Goal: Find specific page/section: Find specific page/section

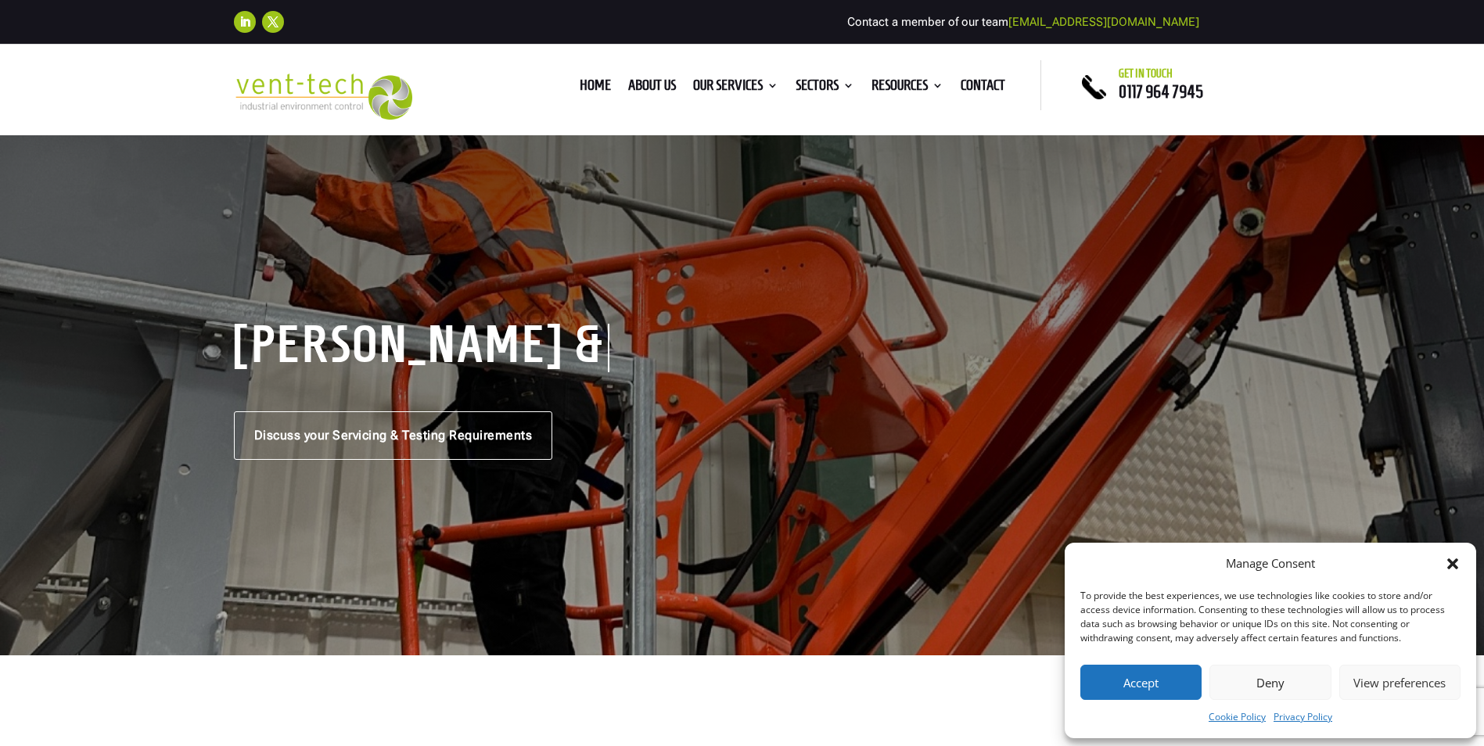
drag, startPoint x: 1177, startPoint y: 692, endPoint x: 1181, endPoint y: 681, distance: 11.9
click at [1177, 689] on button "Accept" at bounding box center [1141, 682] width 121 height 35
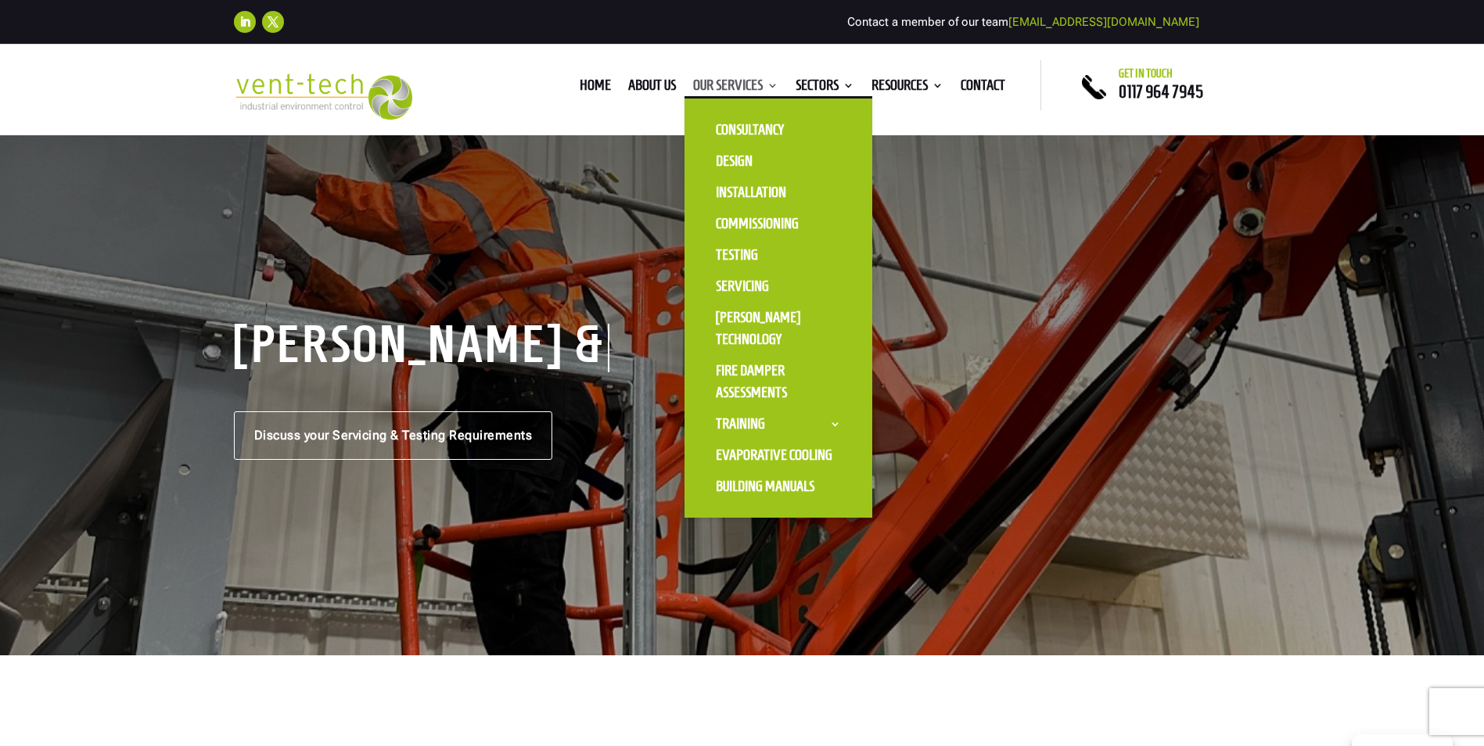
click at [713, 82] on link "Our Services" at bounding box center [735, 88] width 85 height 17
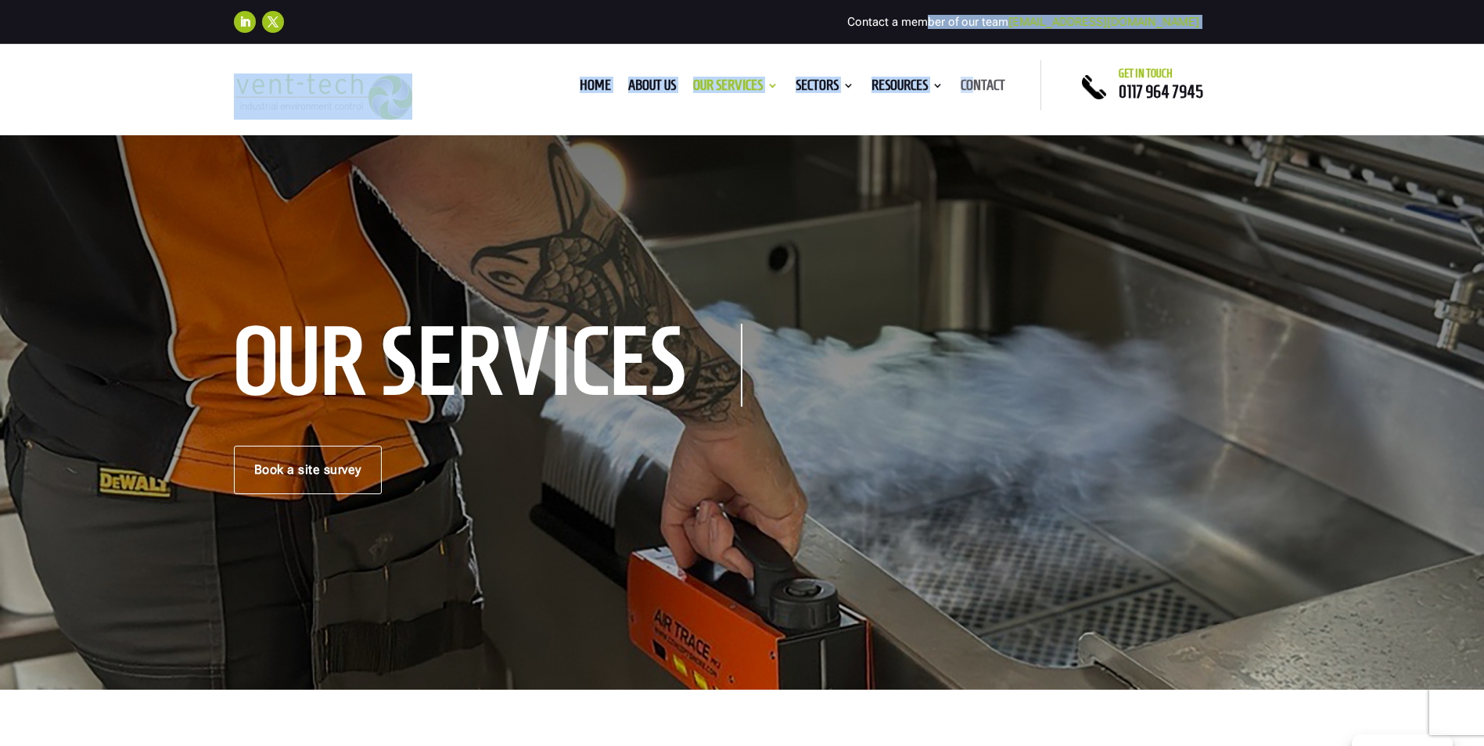
click at [994, 83] on div "Follow Follow Contact a member of our team enquiries@vent-tech.co.uk Home About…" at bounding box center [742, 67] width 1484 height 135
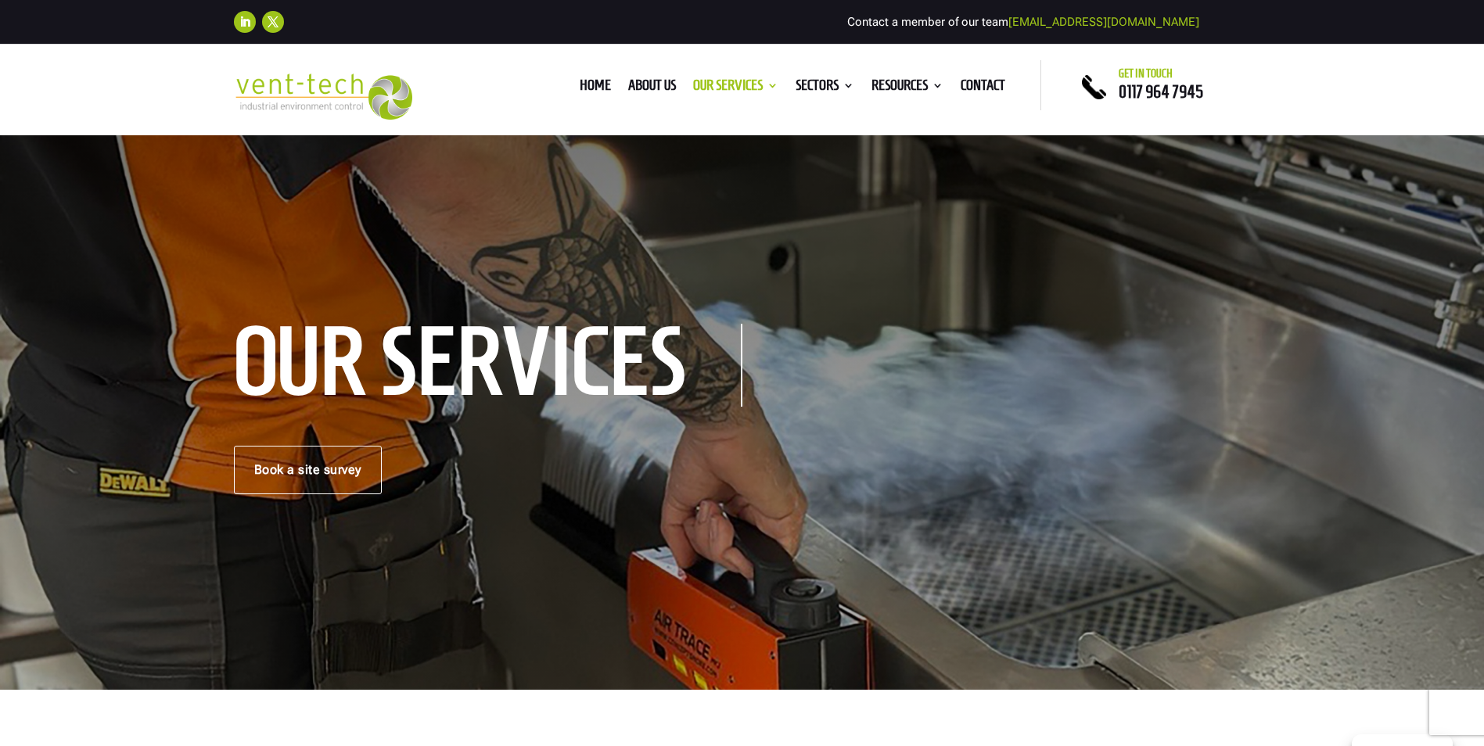
drag, startPoint x: 994, startPoint y: 83, endPoint x: 958, endPoint y: 136, distance: 64.2
click at [958, 136] on div "Our Services Book a site survey" at bounding box center [742, 411] width 1484 height 557
click at [982, 90] on link "Contact" at bounding box center [983, 88] width 45 height 17
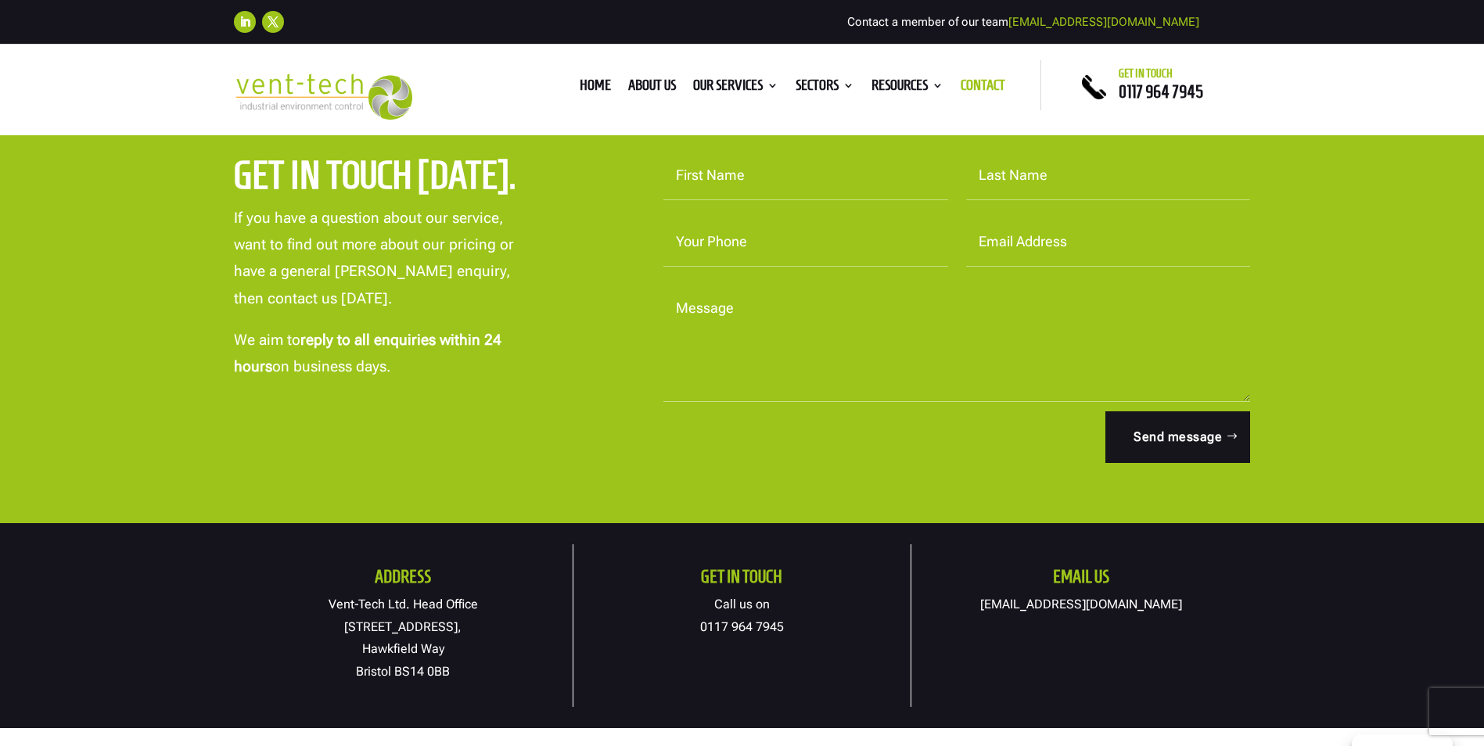
scroll to position [374, 0]
